Goal: Transaction & Acquisition: Book appointment/travel/reservation

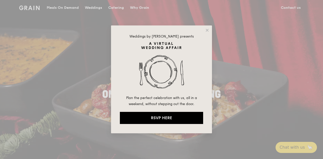
click at [206, 31] on icon at bounding box center [207, 30] width 5 height 5
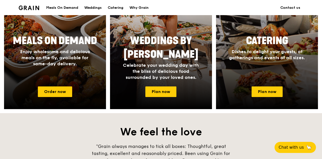
scroll to position [244, 0]
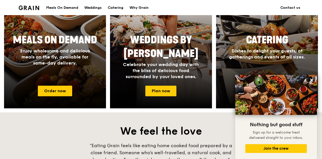
click at [312, 80] on icon at bounding box center [311, 80] width 3 height 3
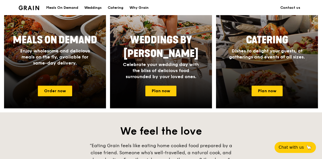
click at [270, 90] on link "Plan now" at bounding box center [267, 91] width 31 height 11
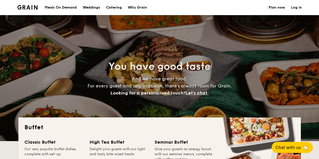
select select
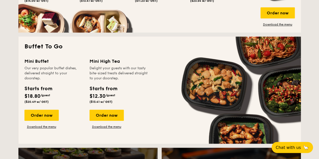
scroll to position [303, 0]
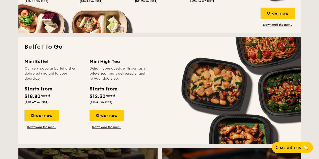
click at [45, 114] on div "Order now" at bounding box center [41, 115] width 34 height 11
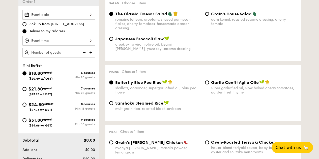
scroll to position [146, 0]
click at [24, 102] on input "$24.80 /guest ($27.03 w/ GST) 8 courses Min 15 guests" at bounding box center [24, 104] width 4 height 4
radio input "true"
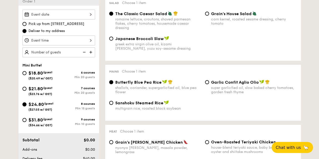
radio input "false"
radio input "true"
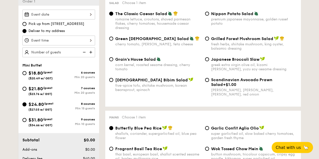
click at [91, 53] on img at bounding box center [92, 52] width 8 height 10
click at [84, 52] on img at bounding box center [84, 52] width 8 height 10
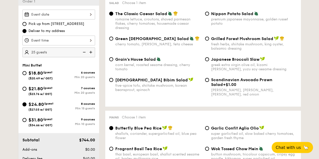
click at [84, 52] on img at bounding box center [84, 52] width 8 height 10
type input "15 guests"
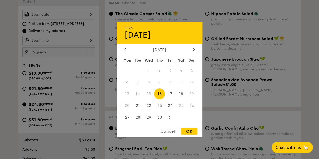
click at [90, 13] on div "2025 Oct 16 October 2025 Mon Tue Wed Thu Fri Sat Sun 1 2 3 4 5 6 7 8 9 10 11 12…" at bounding box center [58, 15] width 73 height 10
click at [150, 94] on span "15" at bounding box center [148, 94] width 11 height 11
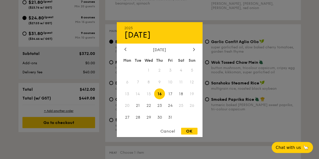
scroll to position [233, 0]
click at [294, 63] on div at bounding box center [159, 79] width 319 height 159
